Goal: Information Seeking & Learning: Learn about a topic

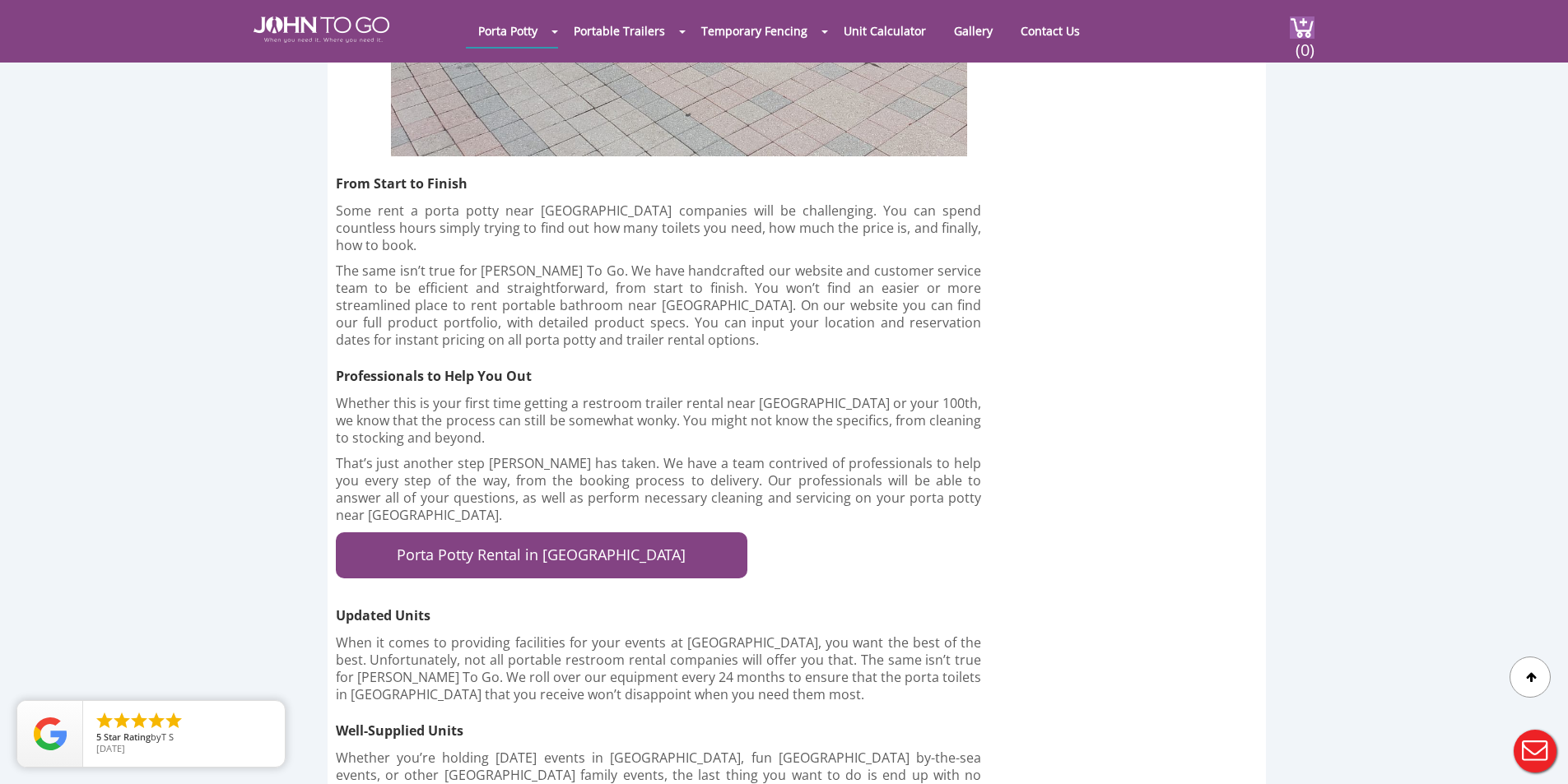
scroll to position [2798, 0]
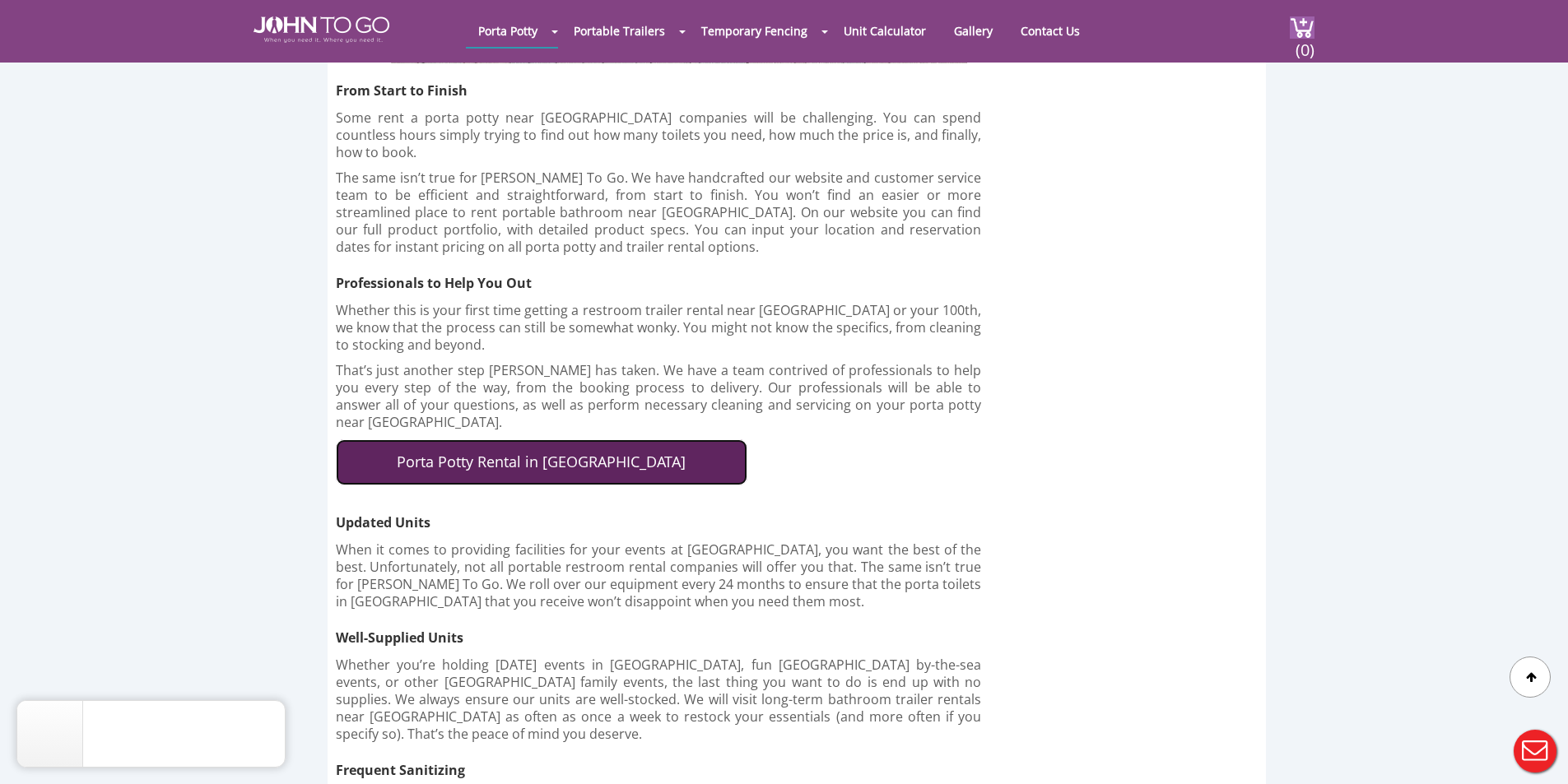
click at [594, 440] on link "Porta Potty Rental in Fort Lauderdale" at bounding box center [541, 462] width 411 height 46
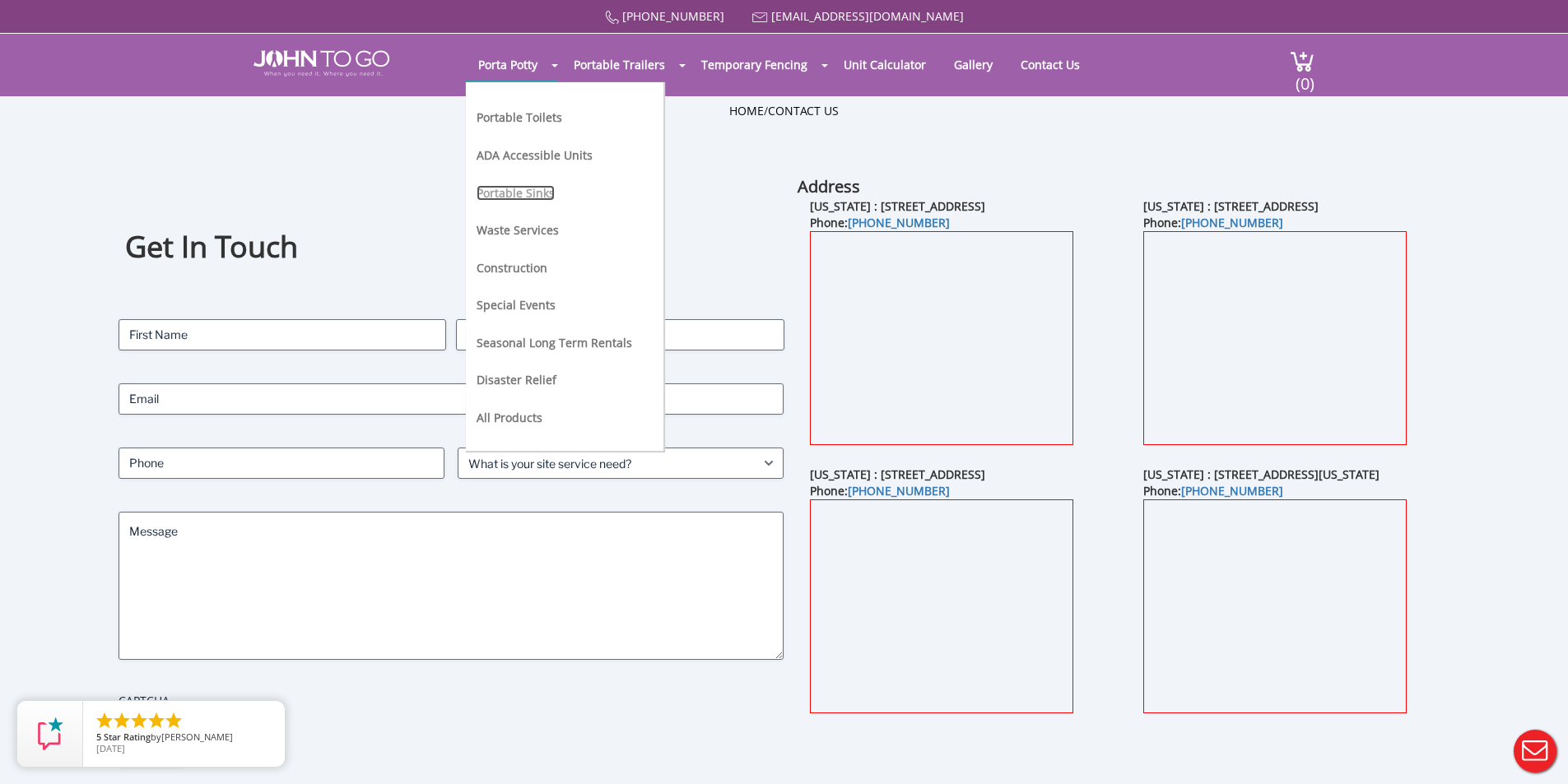
click at [525, 188] on link "Portable Sinks" at bounding box center [515, 193] width 78 height 16
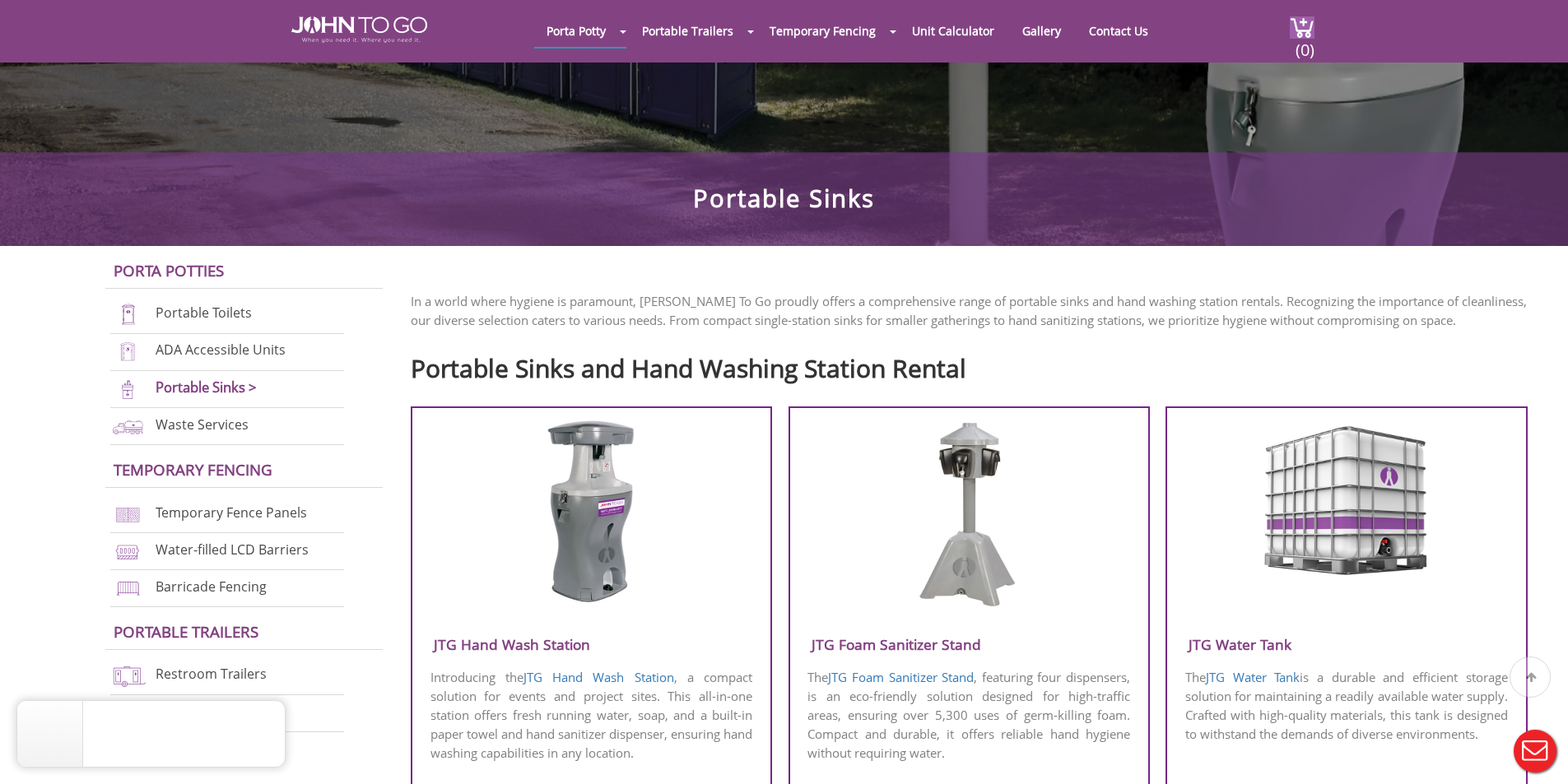
scroll to position [411, 0]
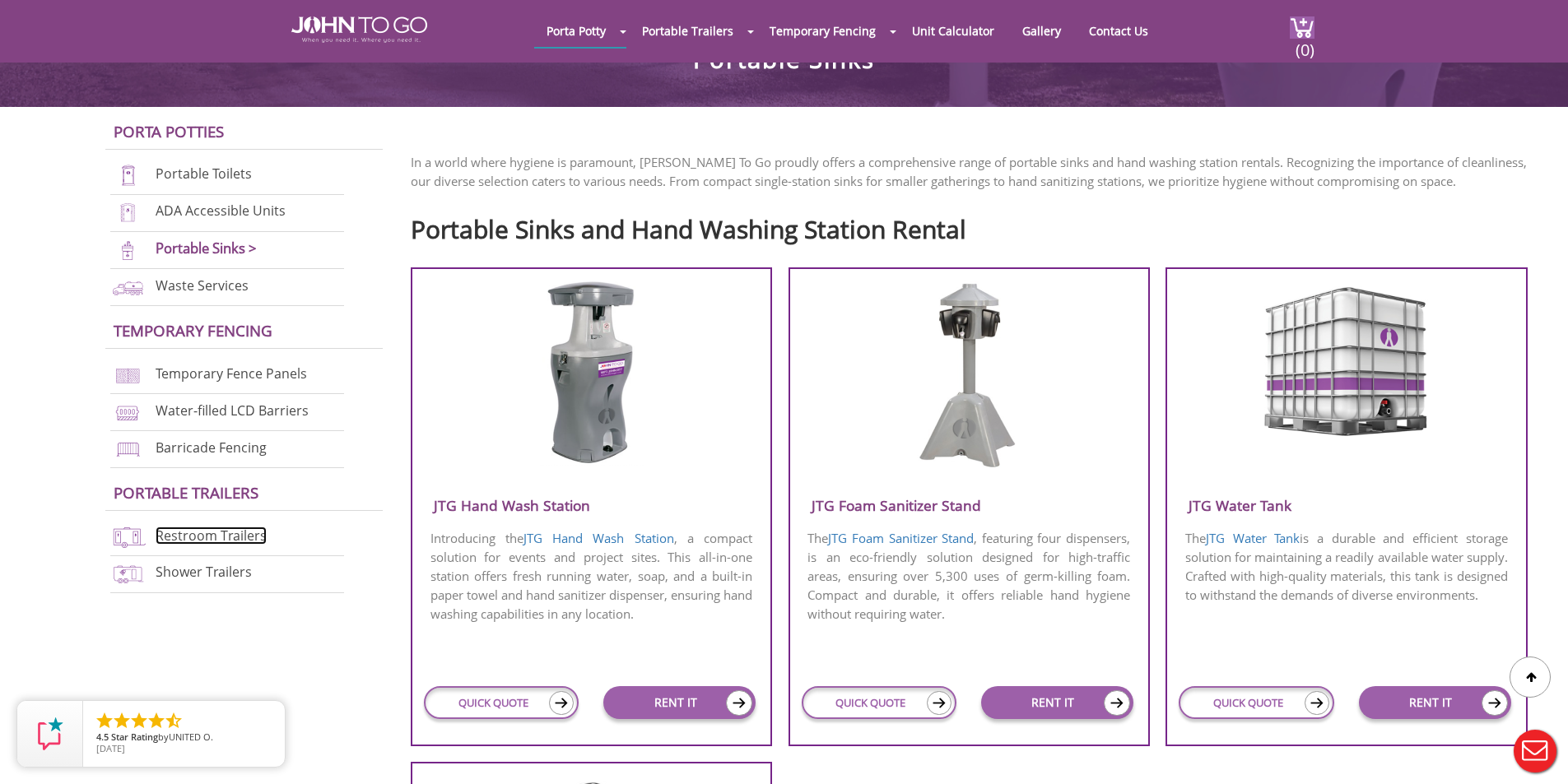
click at [224, 532] on link "Restroom Trailers" at bounding box center [211, 536] width 111 height 18
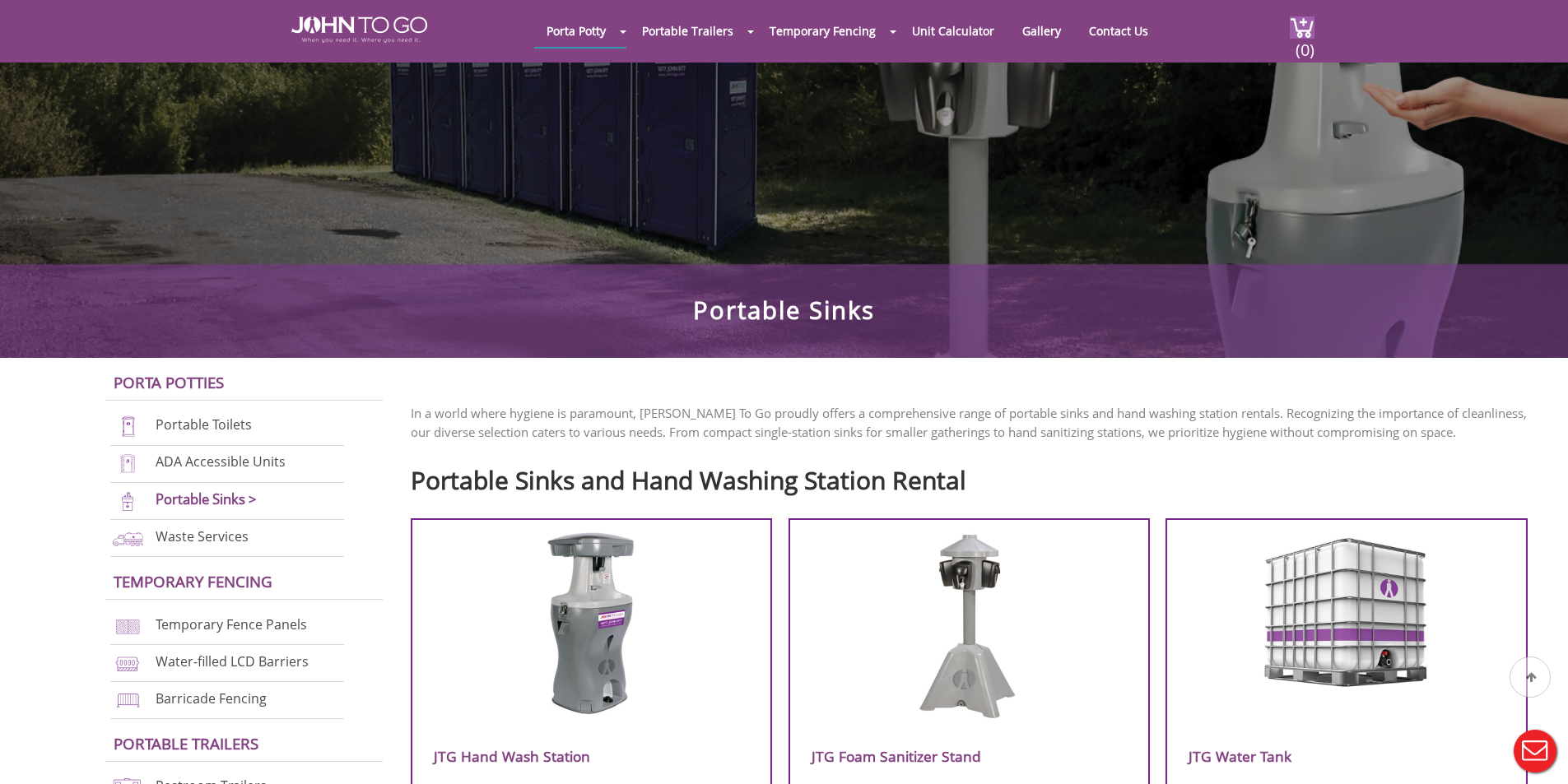
scroll to position [411, 0]
